Goal: Find specific page/section: Find specific page/section

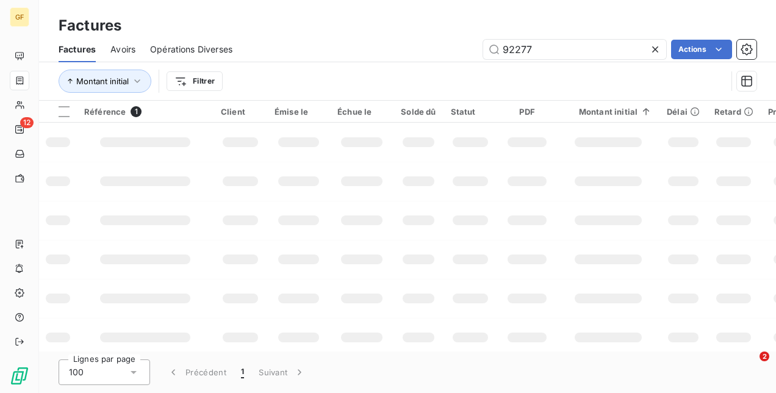
drag, startPoint x: 579, startPoint y: 47, endPoint x: 367, endPoint y: 25, distance: 212.8
click at [367, 25] on div "Factures Factures Avoirs Opérations Diverses 92277 Actions Montant initial Filt…" at bounding box center [407, 50] width 737 height 101
type input "77749"
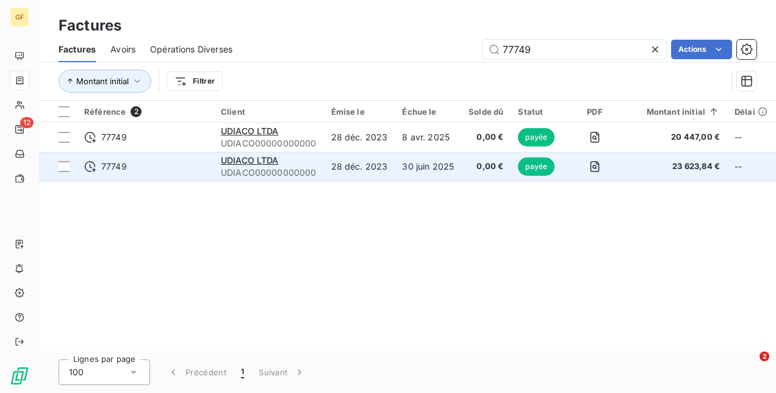
click at [353, 166] on td "28 déc. 2023" at bounding box center [359, 166] width 71 height 29
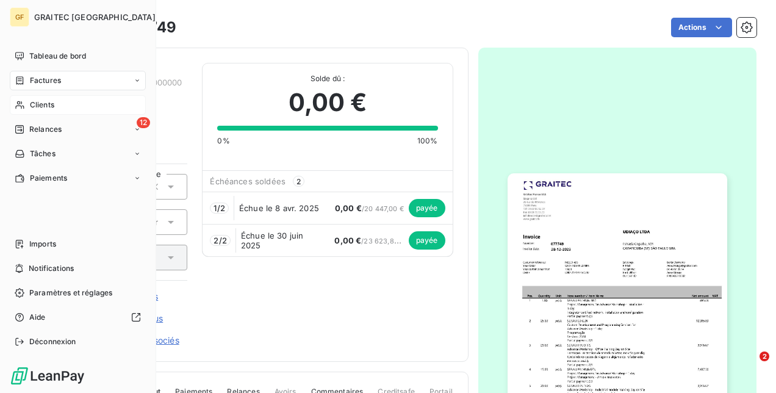
click at [37, 105] on span "Clients" at bounding box center [42, 104] width 24 height 11
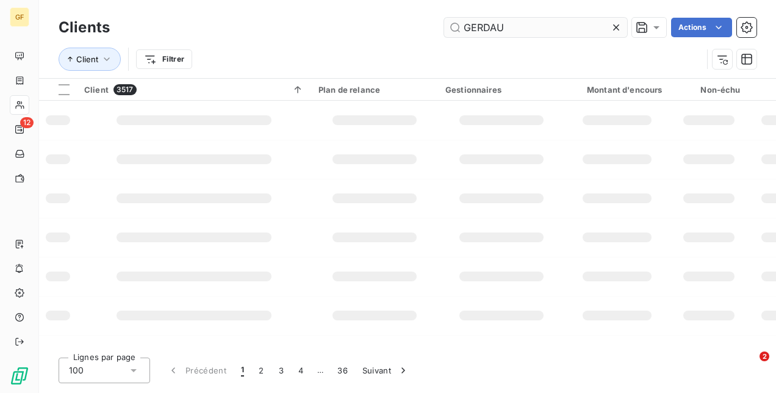
type input "GERDAU"
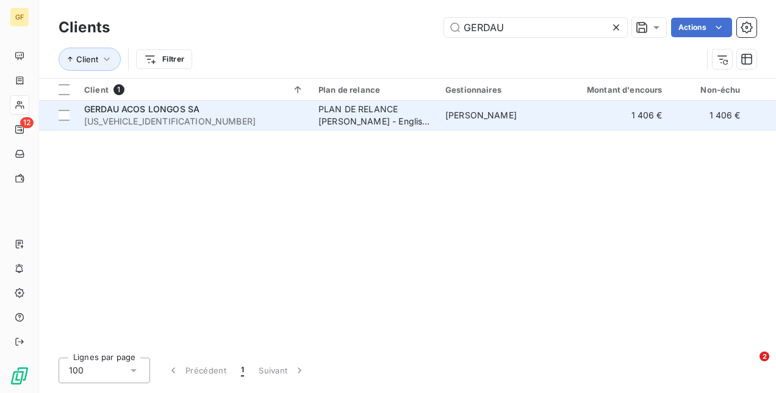
click at [330, 112] on div "PLAN DE RELANCE [PERSON_NAME] - English version" at bounding box center [374, 115] width 112 height 24
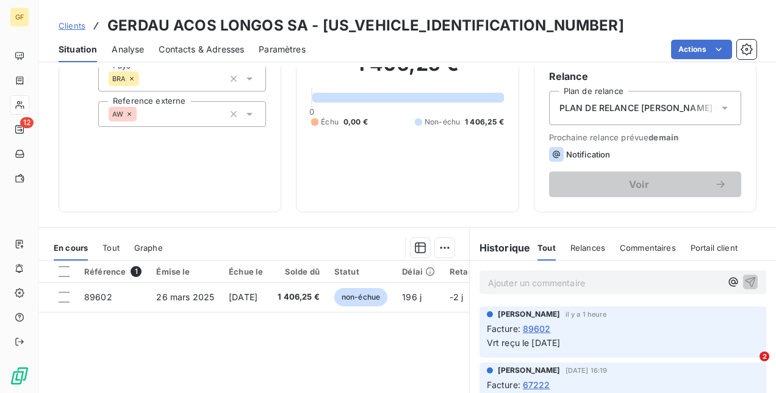
scroll to position [123, 0]
click at [76, 21] on span "Clients" at bounding box center [72, 26] width 27 height 10
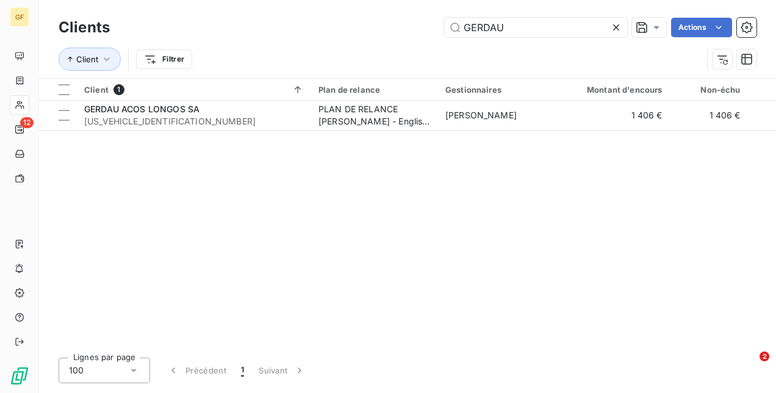
drag, startPoint x: 510, startPoint y: 29, endPoint x: 390, endPoint y: 18, distance: 120.1
click at [390, 18] on div "GERDAU Actions" at bounding box center [440, 28] width 632 height 20
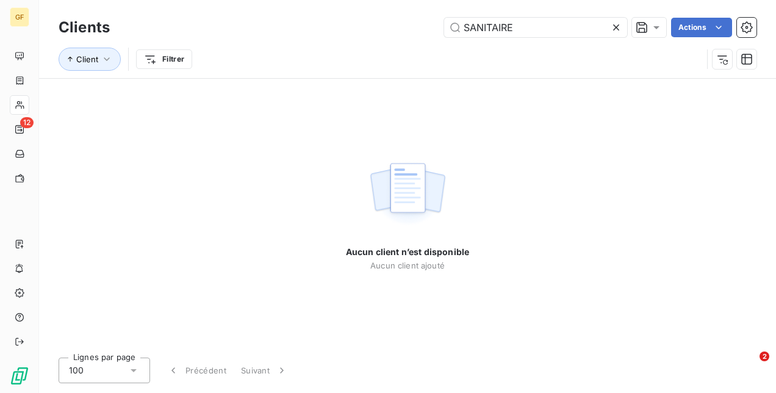
drag, startPoint x: 520, startPoint y: 29, endPoint x: 327, endPoint y: 28, distance: 193.3
click at [327, 28] on div "SANITAIRE Actions" at bounding box center [440, 28] width 632 height 20
drag, startPoint x: 526, startPoint y: 34, endPoint x: 368, endPoint y: 26, distance: 157.5
click at [368, 26] on div "CHAUFFAGE Actions" at bounding box center [440, 28] width 632 height 20
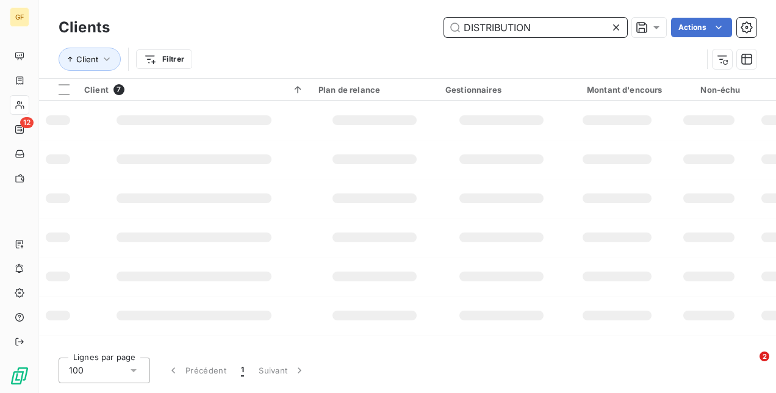
type input "DISTRIBUTION"
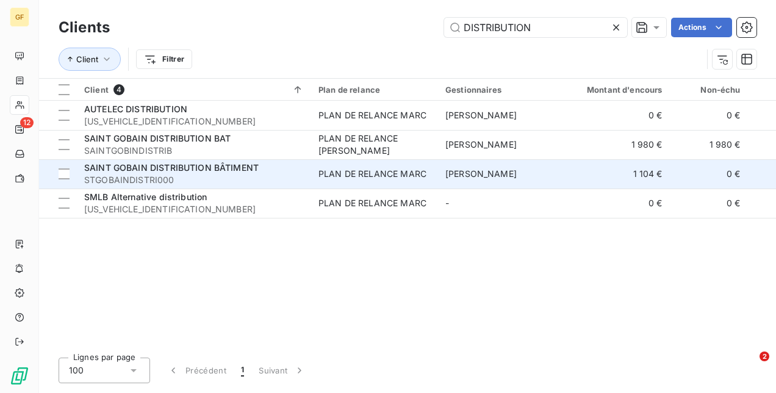
click at [287, 168] on div "SAINT GOBAIN DISTRIBUTION BÂTIMENT" at bounding box center [194, 168] width 220 height 12
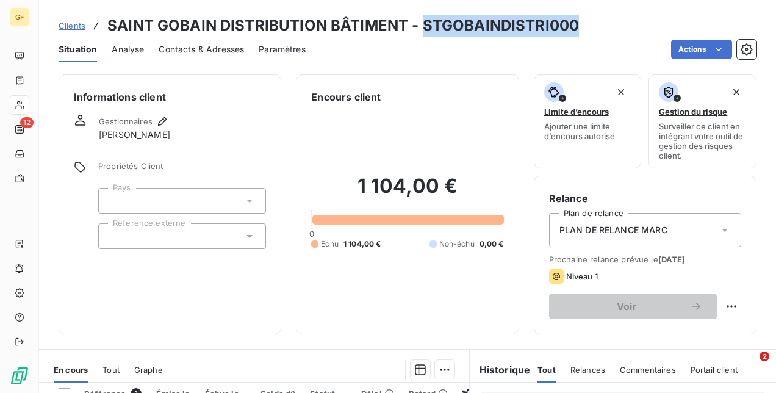
drag, startPoint x: 422, startPoint y: 30, endPoint x: 578, endPoint y: 30, distance: 156.1
click at [578, 30] on div "Clients SAINT GOBAIN DISTRIBUTION BÂTIMENT - STGOBAINDISTRI000" at bounding box center [407, 26] width 737 height 22
copy h3 "STGOBAINDISTRI000"
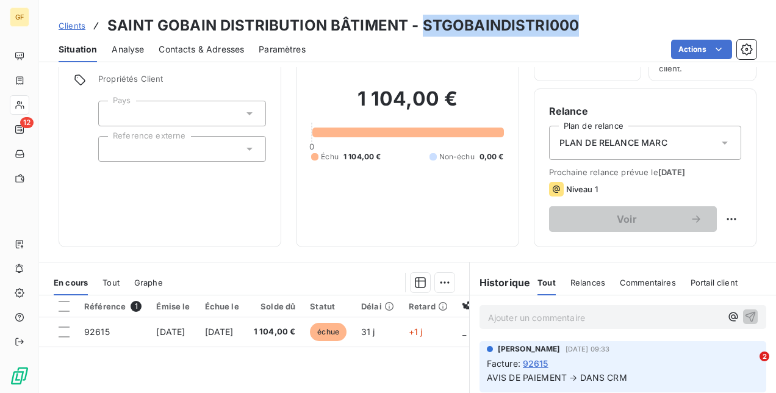
scroll to position [91, 0]
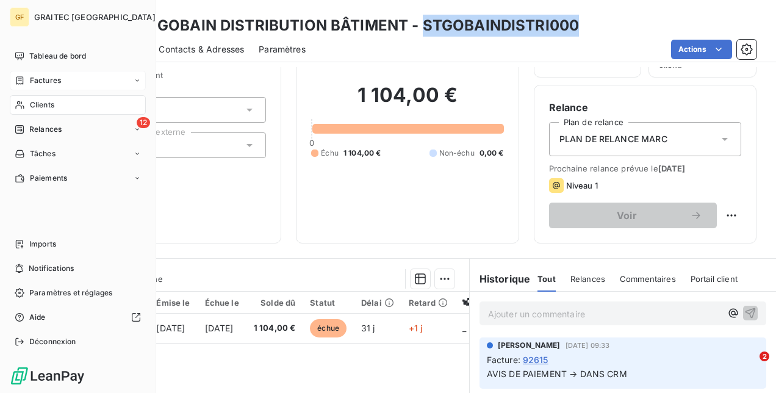
click at [24, 82] on icon at bounding box center [20, 81] width 10 height 10
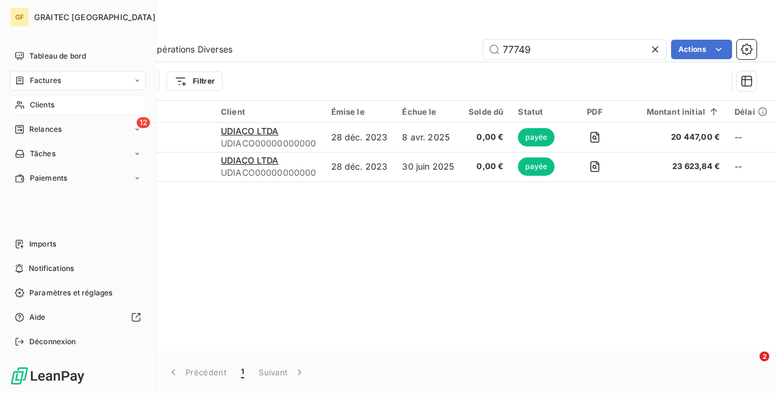
click at [42, 95] on div "Clients" at bounding box center [78, 105] width 136 height 20
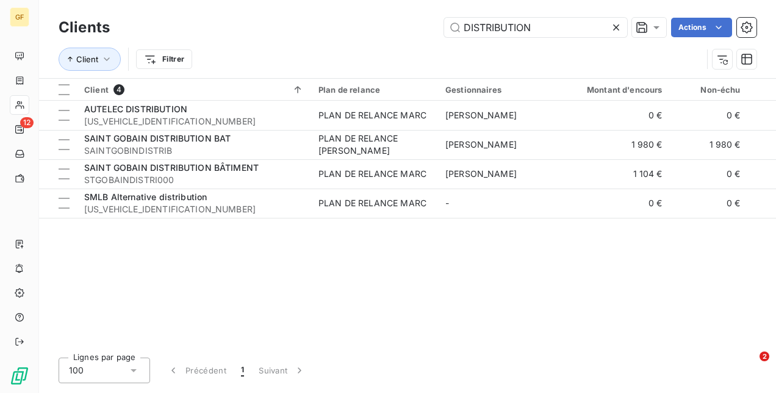
drag, startPoint x: 535, startPoint y: 33, endPoint x: 332, endPoint y: 25, distance: 202.6
click at [332, 25] on div "DISTRIBUTION Actions" at bounding box center [440, 28] width 632 height 20
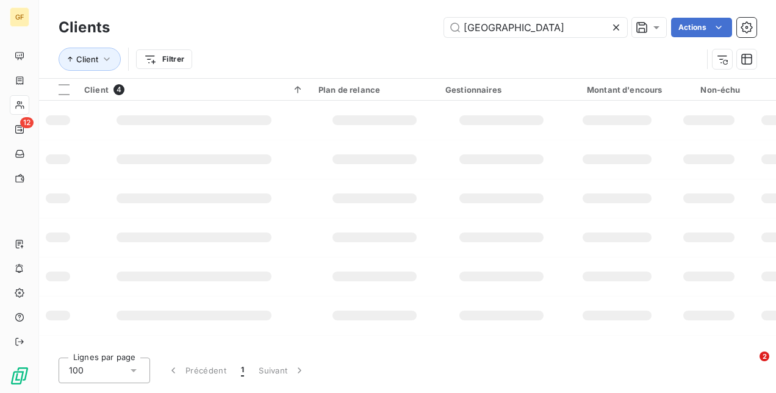
type input "[GEOGRAPHIC_DATA]"
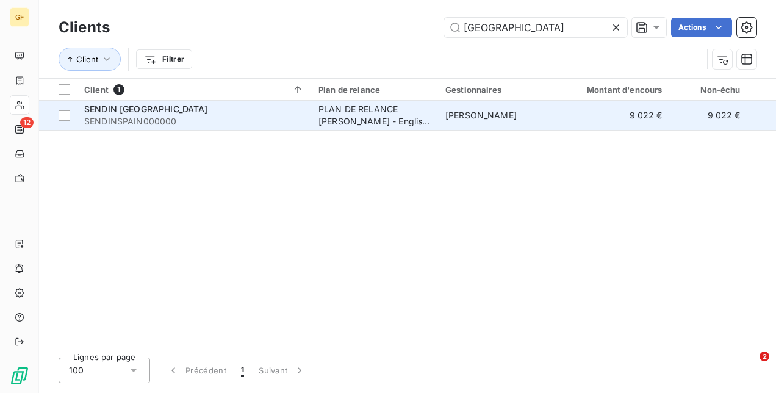
click at [343, 129] on td "PLAN DE RELANCE [PERSON_NAME] - English version" at bounding box center [374, 115] width 127 height 29
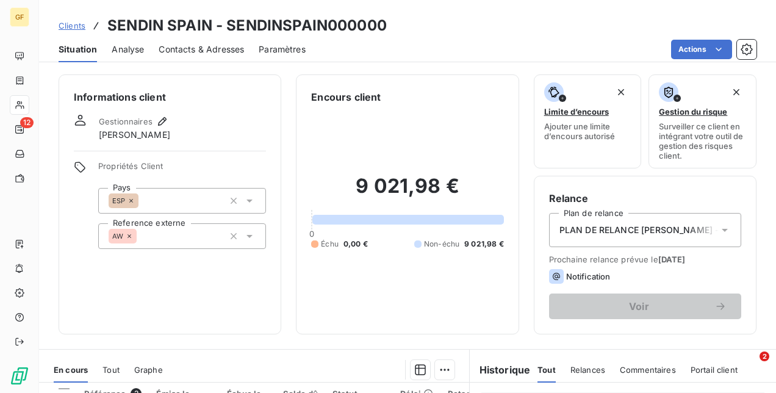
scroll to position [173, 0]
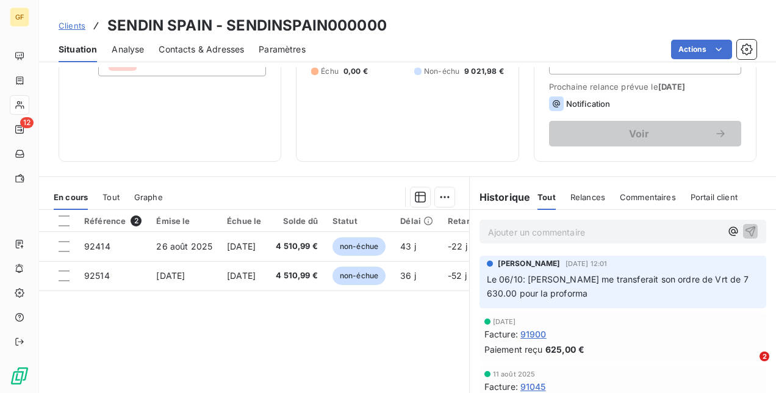
click at [402, 20] on div "Clients SENDIN SPAIN - SENDINSPAIN000000" at bounding box center [407, 26] width 737 height 22
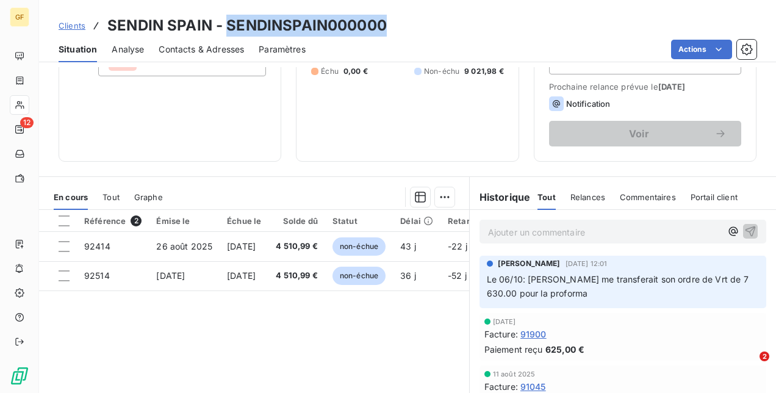
drag, startPoint x: 402, startPoint y: 20, endPoint x: 255, endPoint y: 9, distance: 147.4
click at [255, 9] on div "Clients SENDIN [GEOGRAPHIC_DATA] - SENDINSPAIN000000 Situation Analyse Contacts…" at bounding box center [407, 31] width 737 height 62
copy h3 "SENDINSPAIN000000"
